Goal: Navigation & Orientation: Find specific page/section

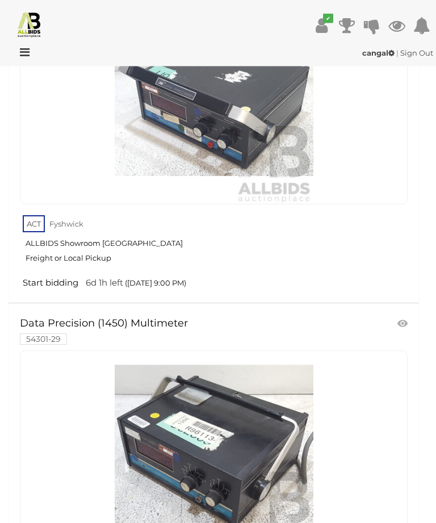
scroll to position [9501, 0]
click at [28, 49] on icon at bounding box center [21, 52] width 15 height 11
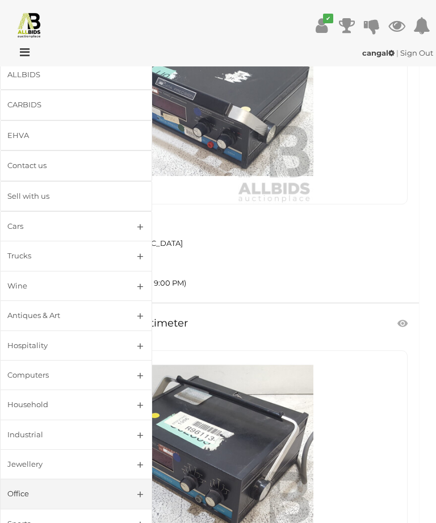
click at [153, 391] on link at bounding box center [214, 451] width 388 height 200
click at [28, 52] on icon at bounding box center [21, 52] width 15 height 11
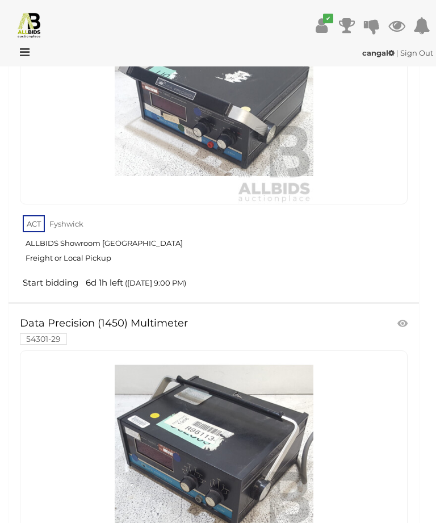
click at [29, 56] on icon at bounding box center [21, 52] width 15 height 11
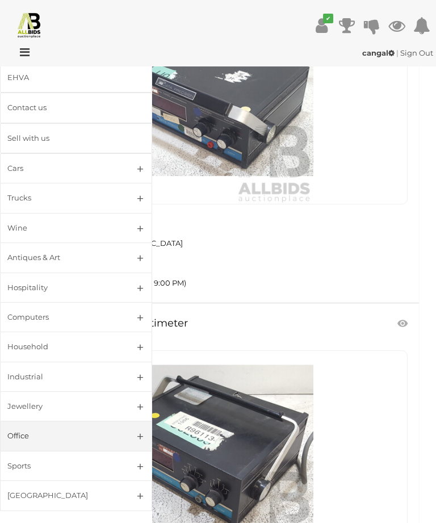
click at [138, 344] on link "Household" at bounding box center [76, 347] width 152 height 30
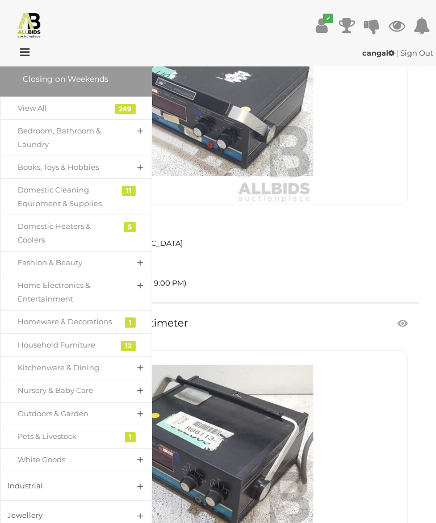
click at [145, 276] on link "Home Electronics & Entertainment" at bounding box center [76, 292] width 152 height 37
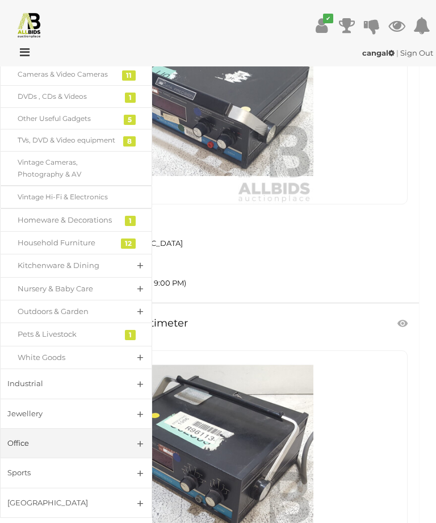
click at [147, 433] on link "Office" at bounding box center [76, 443] width 152 height 30
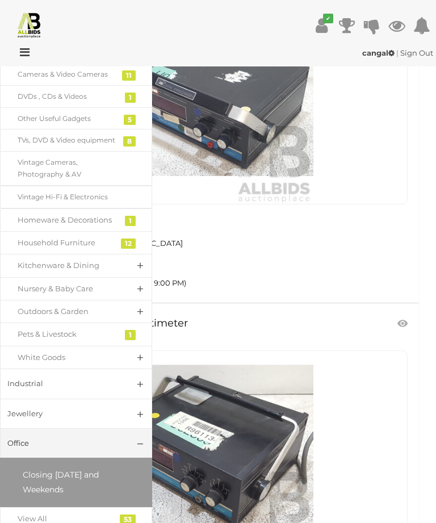
click at [139, 372] on link "Industrial" at bounding box center [76, 384] width 152 height 30
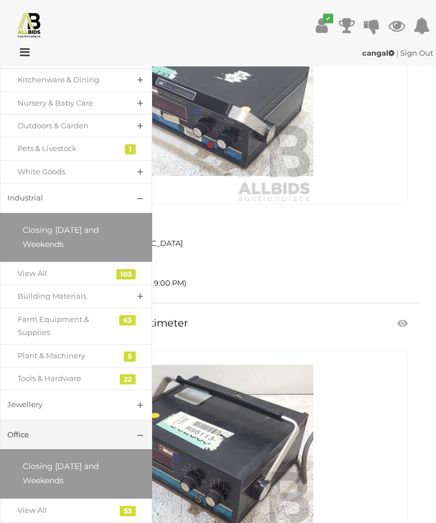
click at [126, 374] on div "22" at bounding box center [128, 379] width 16 height 10
click at [130, 352] on div "5" at bounding box center [130, 357] width 12 height 10
click at [123, 344] on link "Plant & Machinery" at bounding box center [76, 355] width 152 height 23
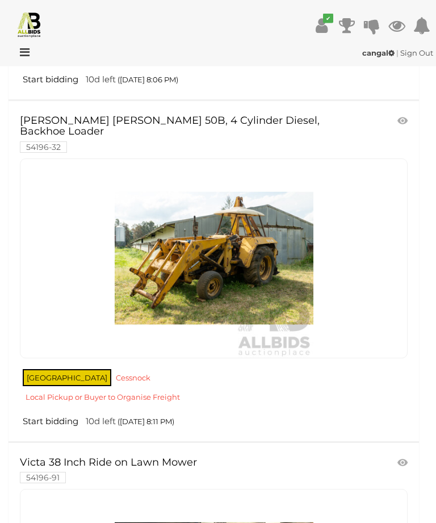
scroll to position [1194, 0]
click at [29, 47] on icon at bounding box center [21, 52] width 15 height 11
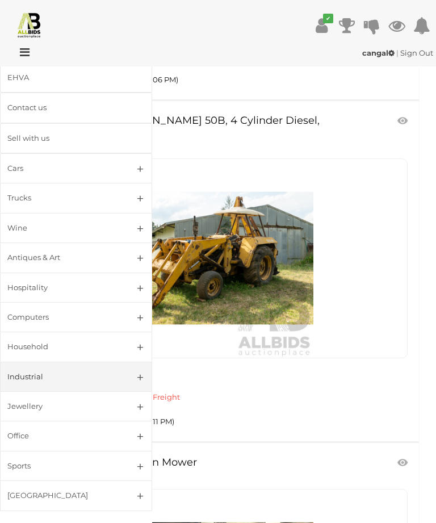
click at [142, 373] on link "Industrial" at bounding box center [76, 377] width 152 height 30
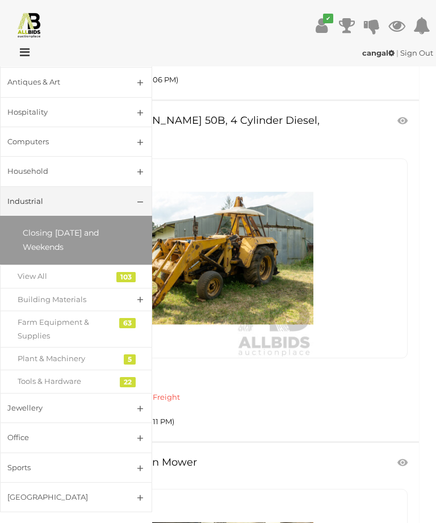
click at [118, 376] on link "Tools & Hardware" at bounding box center [76, 381] width 152 height 23
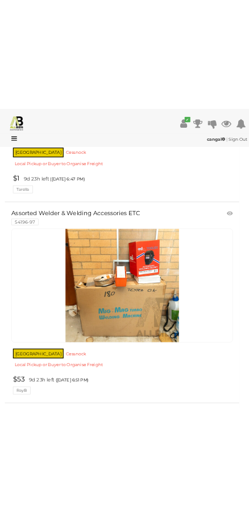
scroll to position [6181, 0]
